Goal: Task Accomplishment & Management: Manage account settings

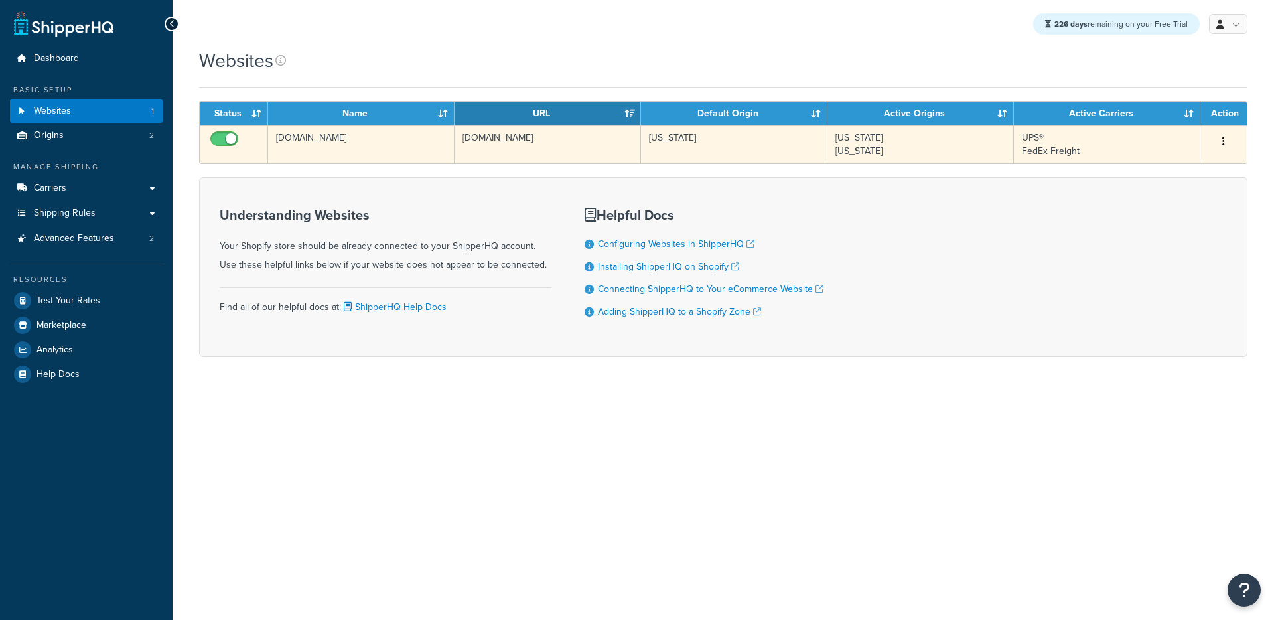
click at [472, 157] on td "feelthefern.myshopify.com" at bounding box center [547, 144] width 186 height 38
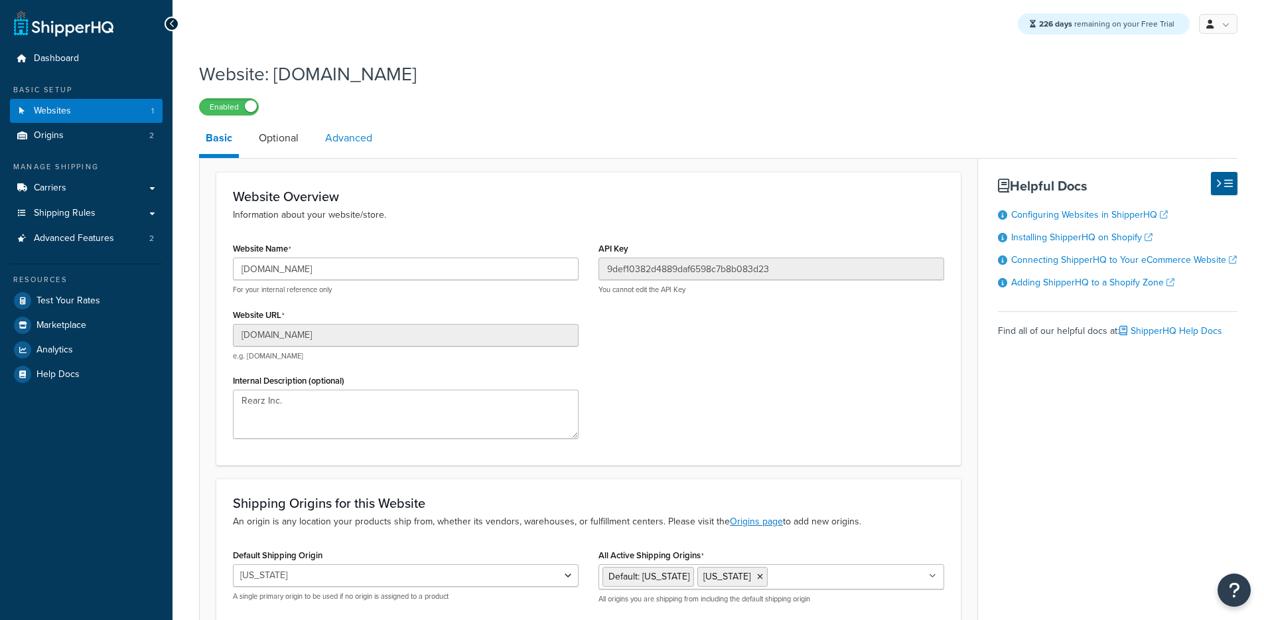
click at [328, 143] on link "Advanced" at bounding box center [348, 138] width 60 height 32
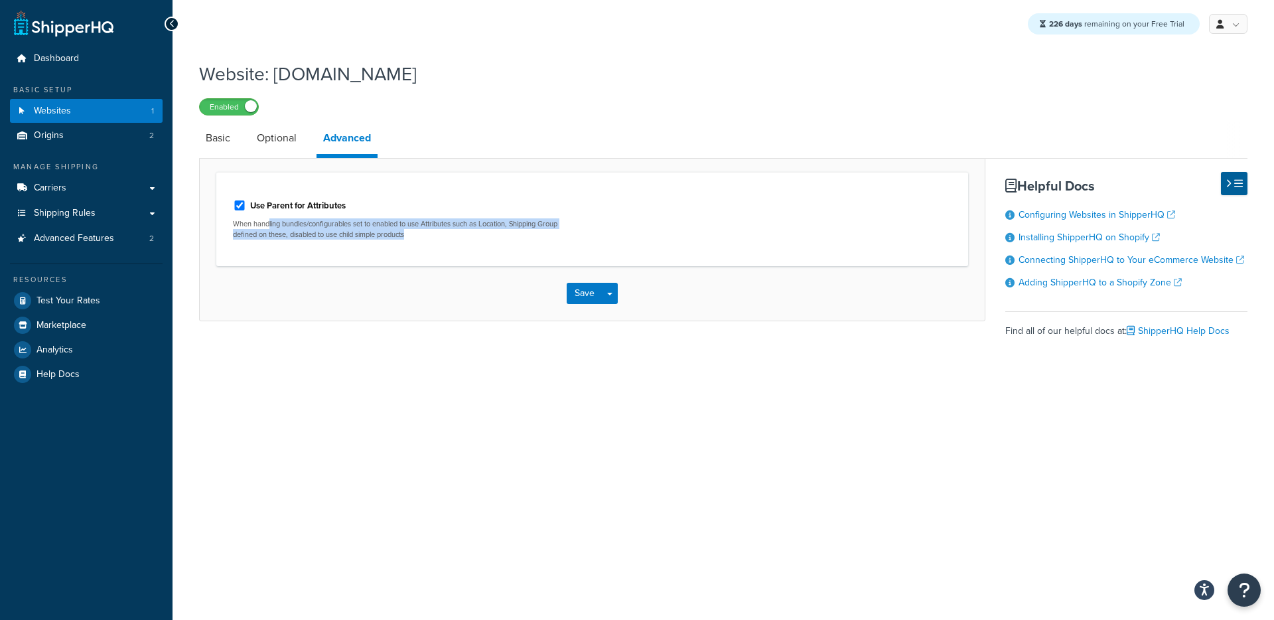
drag, startPoint x: 439, startPoint y: 246, endPoint x: 267, endPoint y: 229, distance: 172.0
click at [267, 229] on div "Use Parent for Attributes When handling bundles/configurables set to enabled to…" at bounding box center [408, 219] width 370 height 60
click at [285, 301] on div "Save Save Dropdown Save and Edit" at bounding box center [592, 293] width 785 height 54
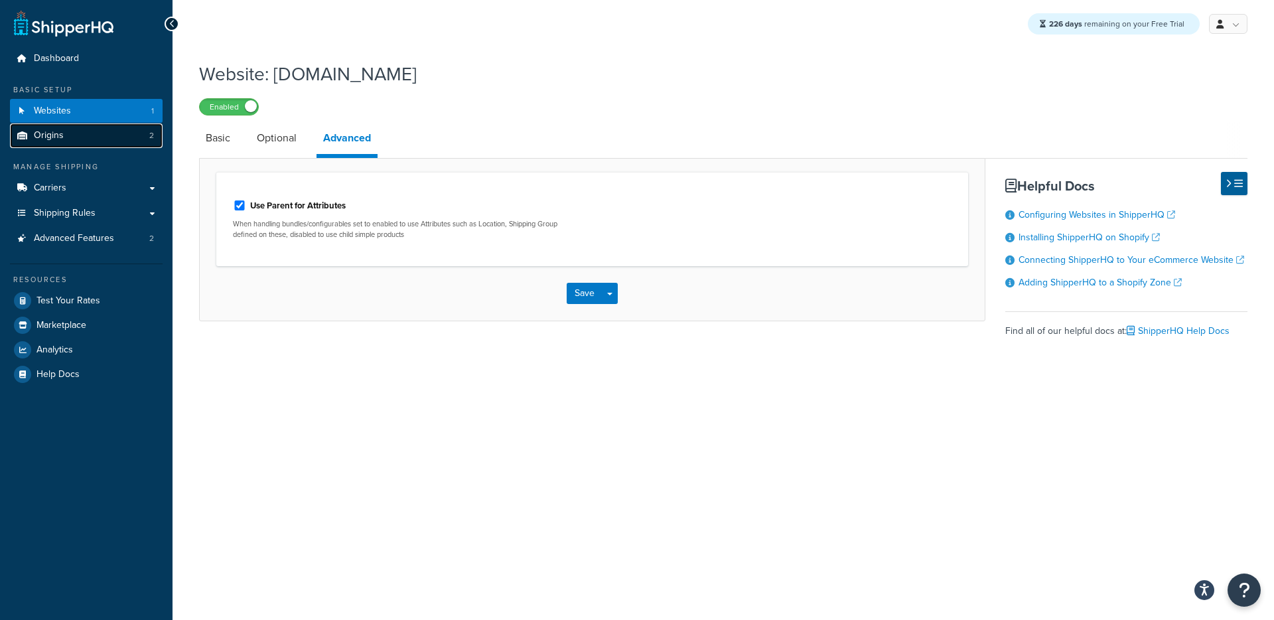
click at [50, 133] on span "Origins" at bounding box center [49, 135] width 30 height 11
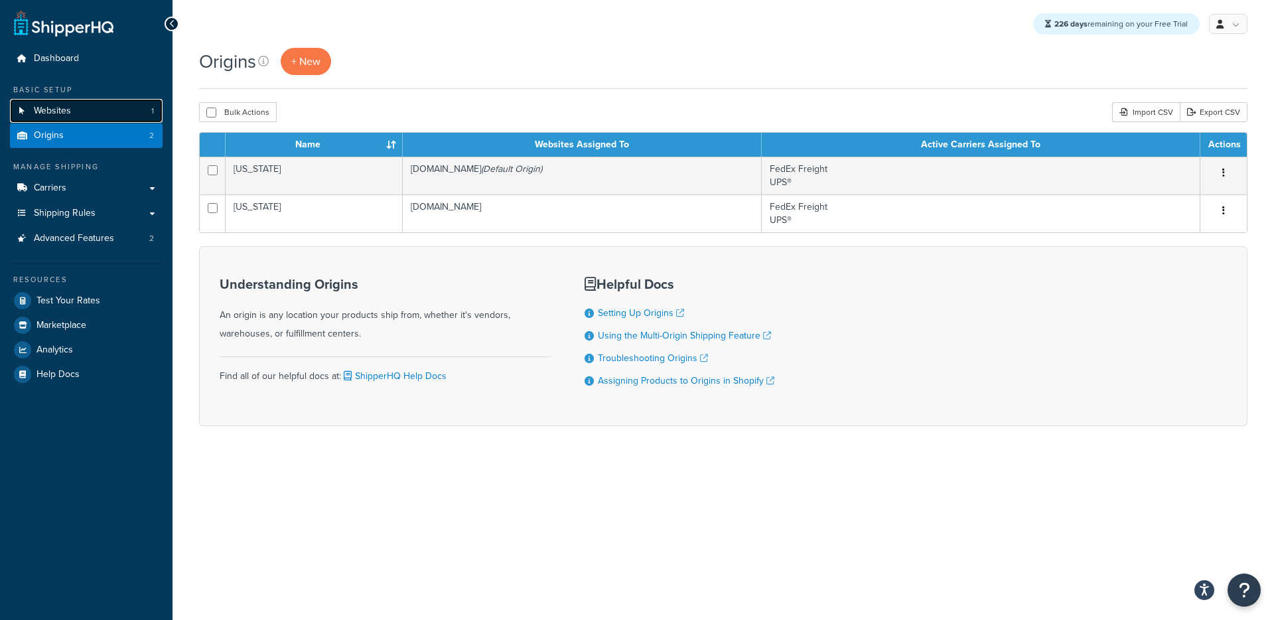
click at [69, 113] on span "Websites" at bounding box center [52, 110] width 37 height 11
